Goal: Information Seeking & Learning: Learn about a topic

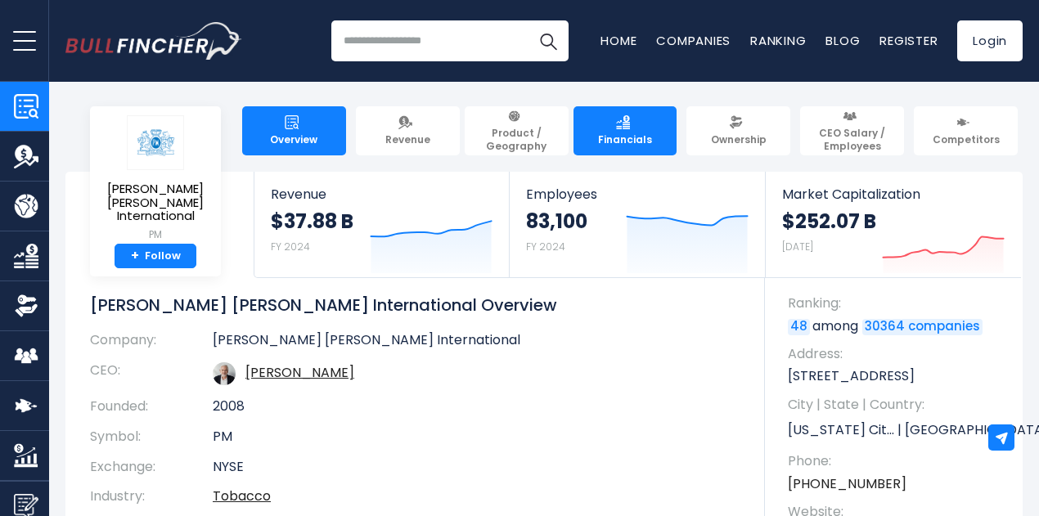
click at [610, 138] on link "Financials" at bounding box center [625, 130] width 104 height 49
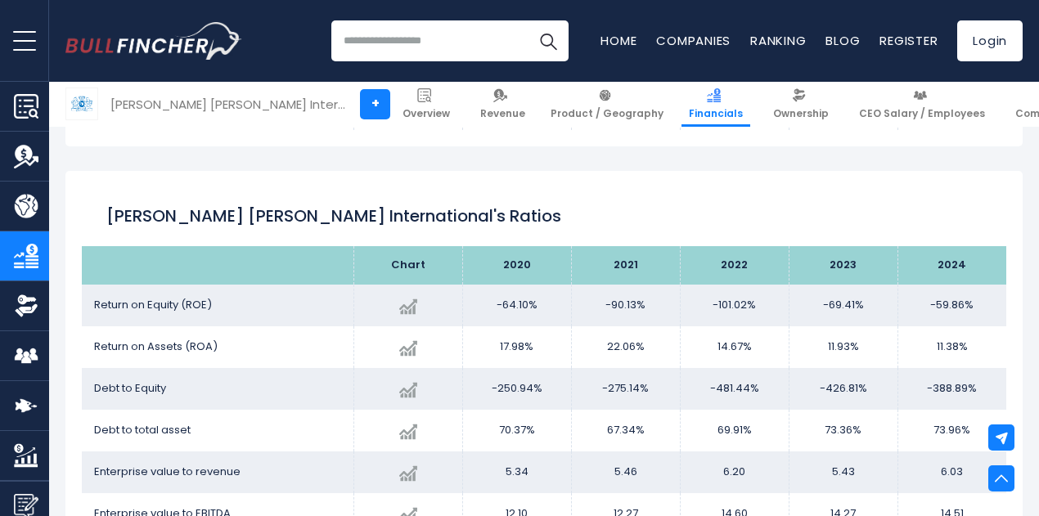
scroll to position [2766, 0]
